Goal: Find specific page/section: Locate a particular part of the current website

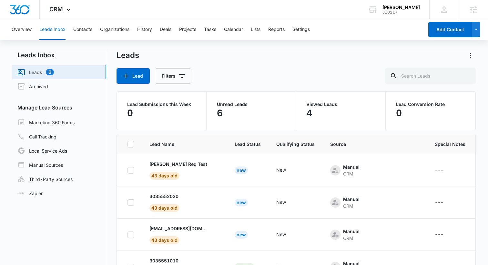
click at [168, 140] on th "Lead Name" at bounding box center [184, 144] width 85 height 20
click at [192, 156] on td "[PERSON_NAME] Req Test 43 days old" at bounding box center [184, 170] width 85 height 32
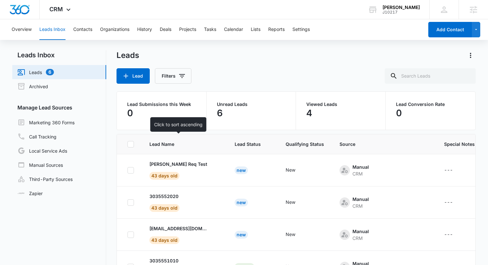
click at [160, 147] on span "Lead Name" at bounding box center [179, 144] width 60 height 7
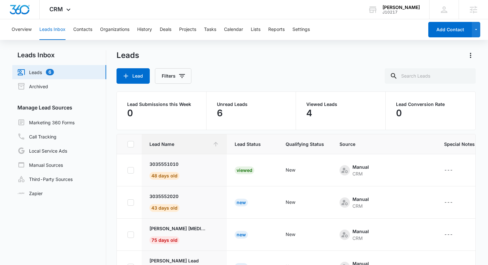
click at [436, 149] on th "Special Notes" at bounding box center [459, 144] width 46 height 20
